Goal: Find specific page/section: Find specific page/section

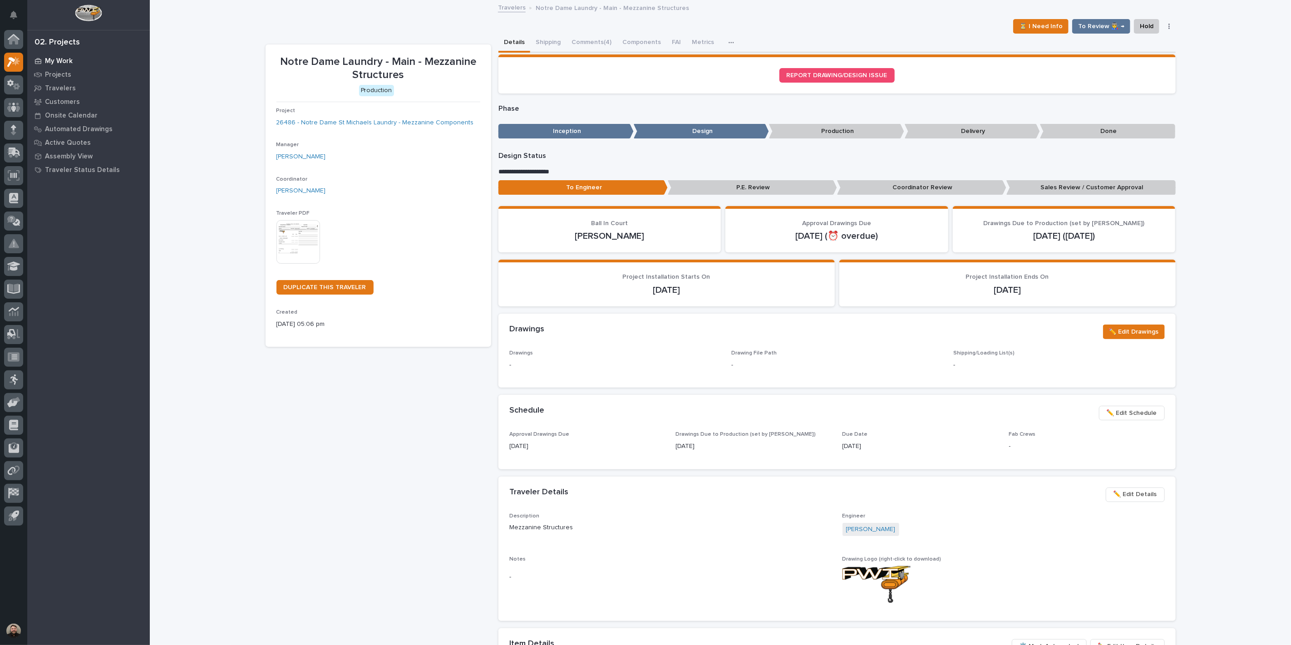
click at [47, 58] on p "My Work" at bounding box center [59, 61] width 28 height 8
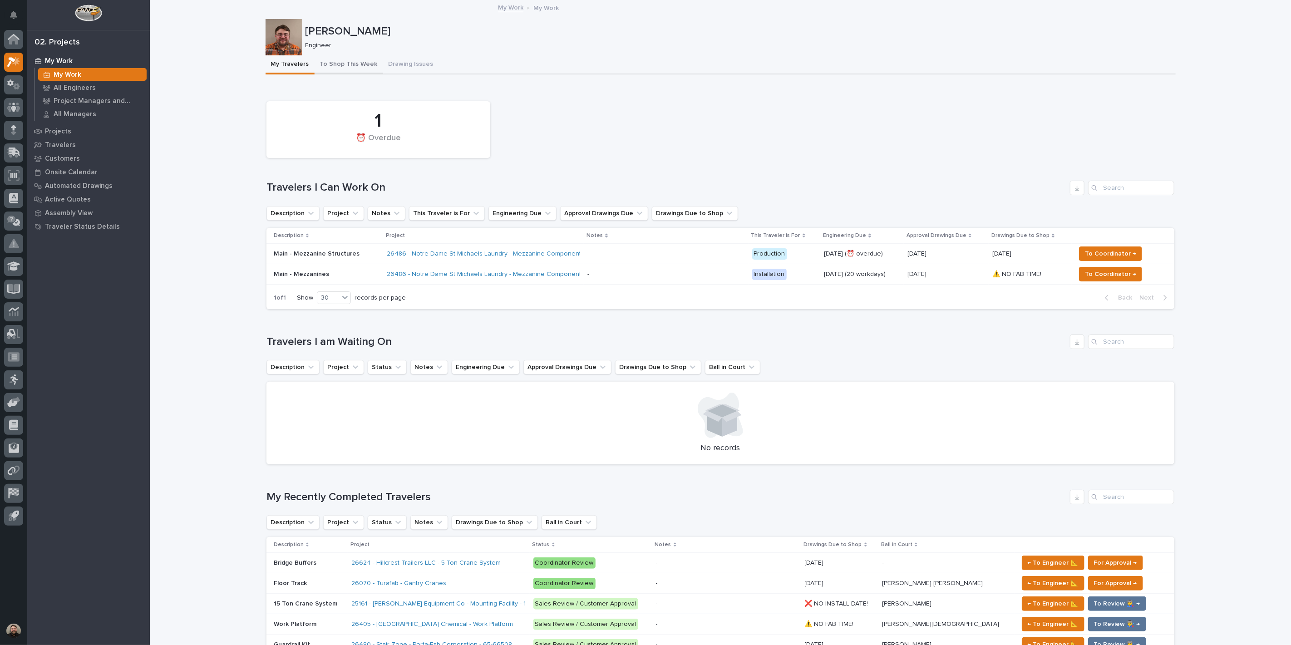
click at [339, 62] on button "To Shop This Week" at bounding box center [349, 64] width 69 height 19
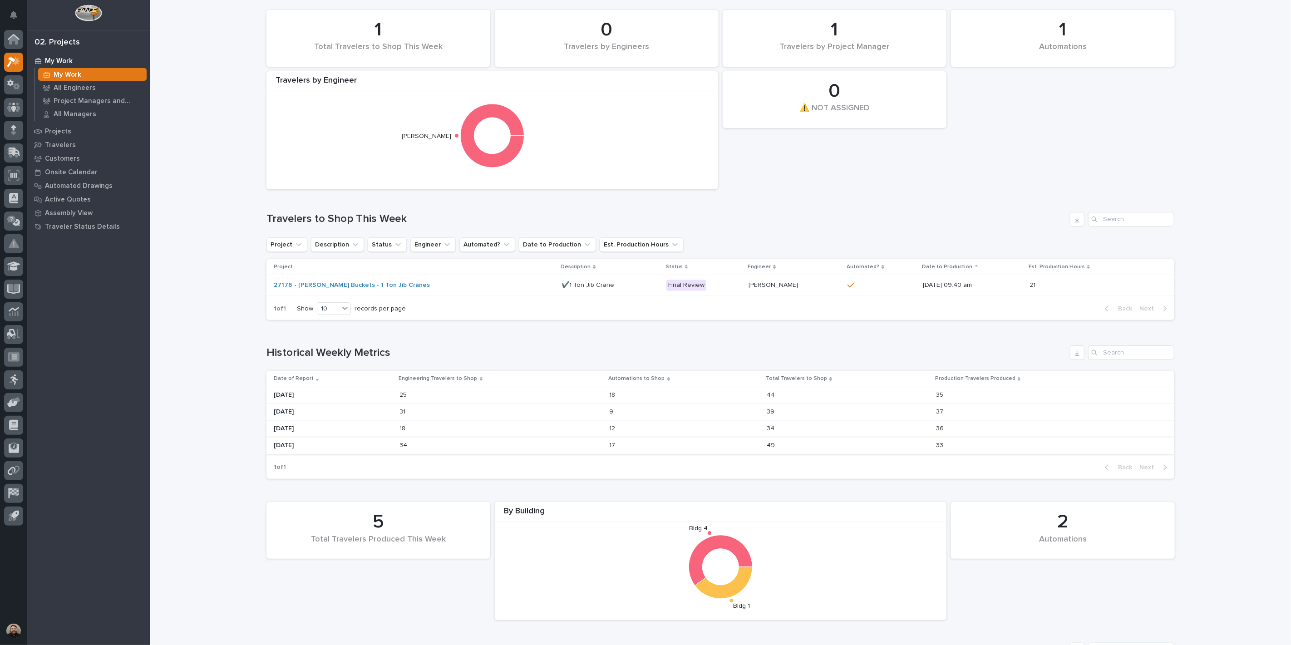
scroll to position [252, 0]
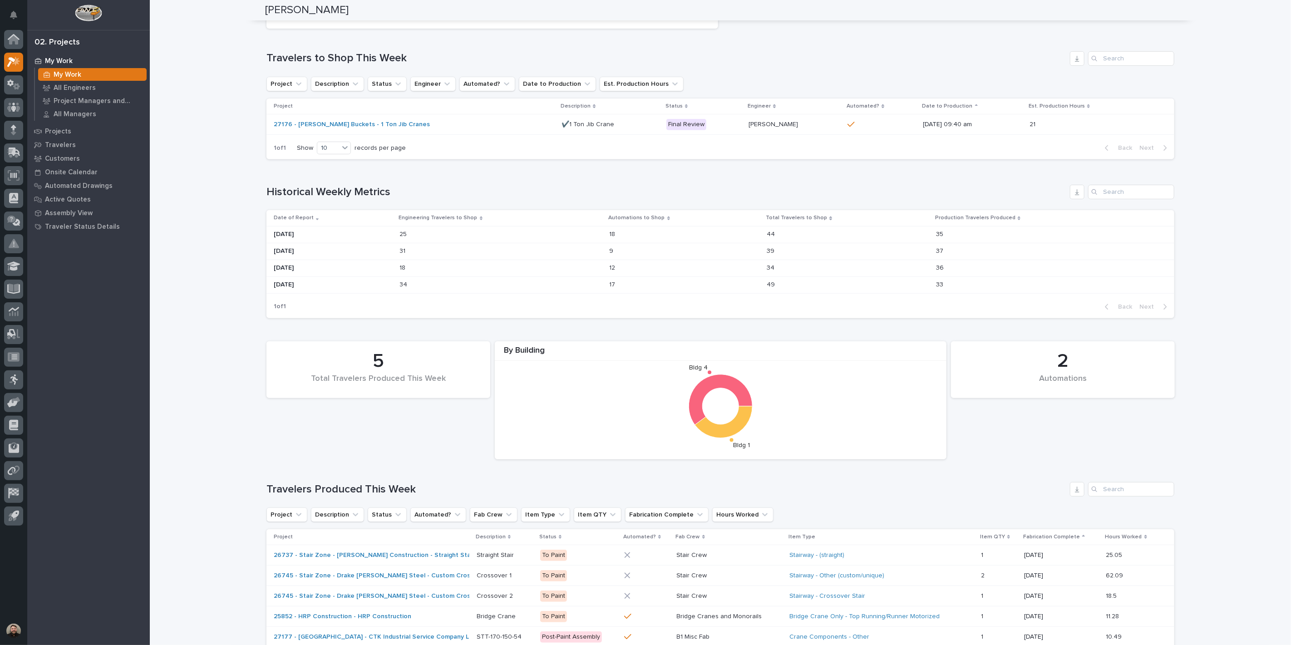
click at [323, 237] on p "[DATE]" at bounding box center [333, 235] width 119 height 8
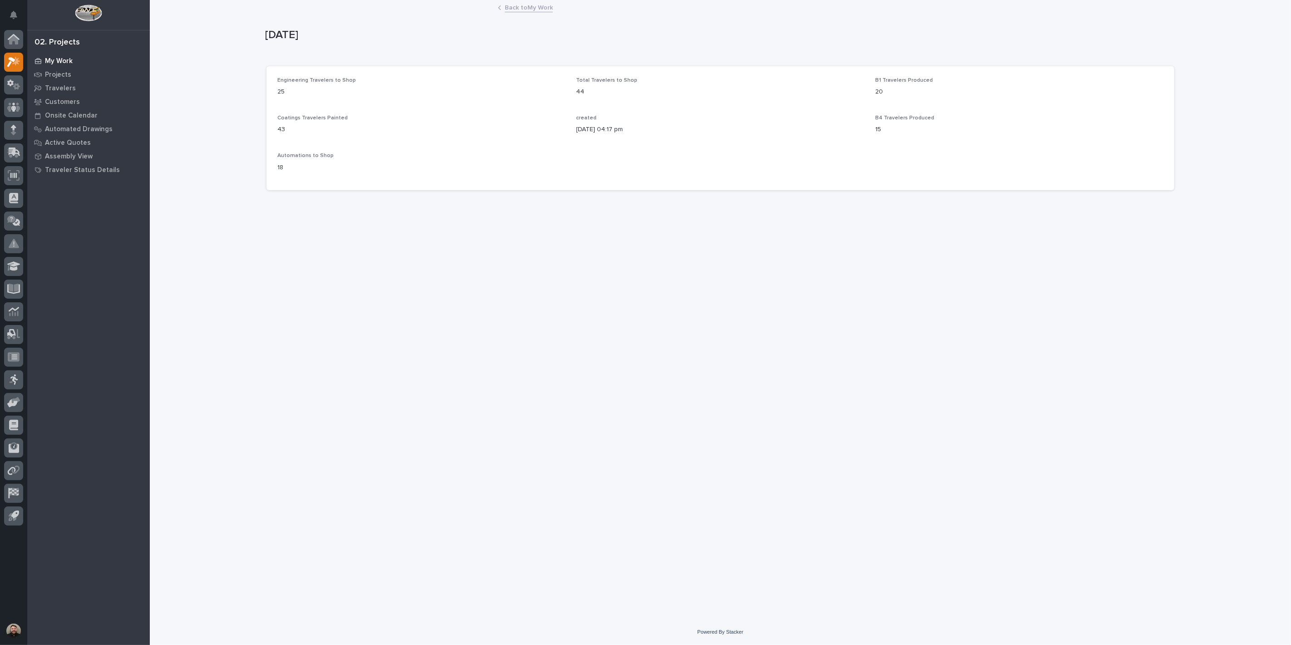
click at [64, 60] on p "My Work" at bounding box center [59, 61] width 28 height 8
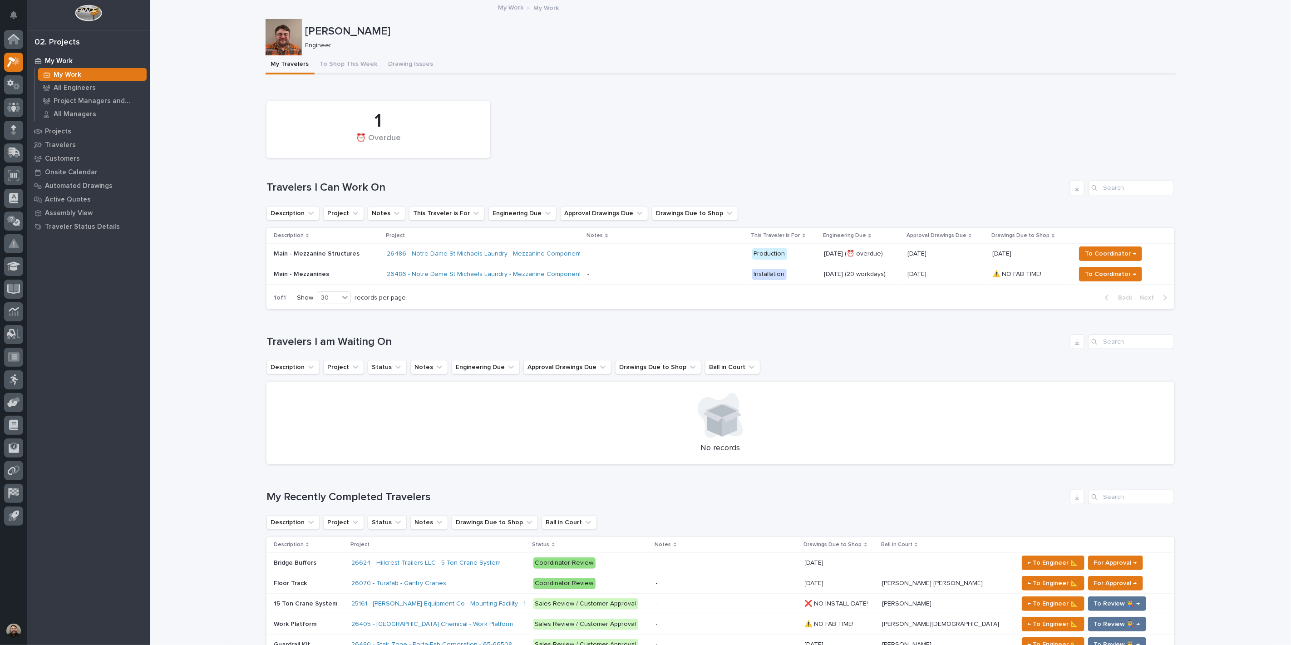
click at [70, 68] on div "My Work All Engineers Project Managers and Engineers All Managers" at bounding box center [92, 94] width 116 height 53
